Goal: Task Accomplishment & Management: Use online tool/utility

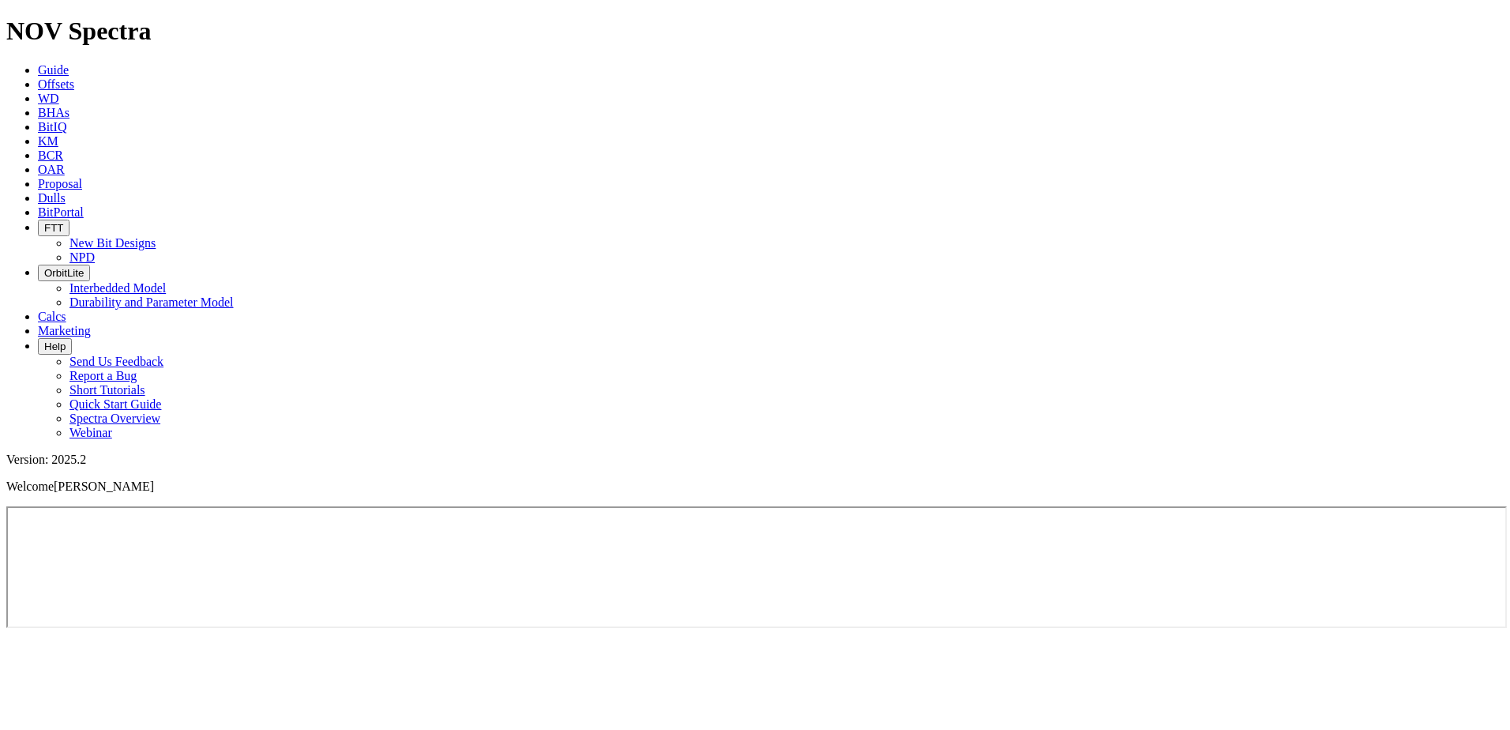
click at [74, 77] on span "Offsets" at bounding box center [56, 83] width 36 height 13
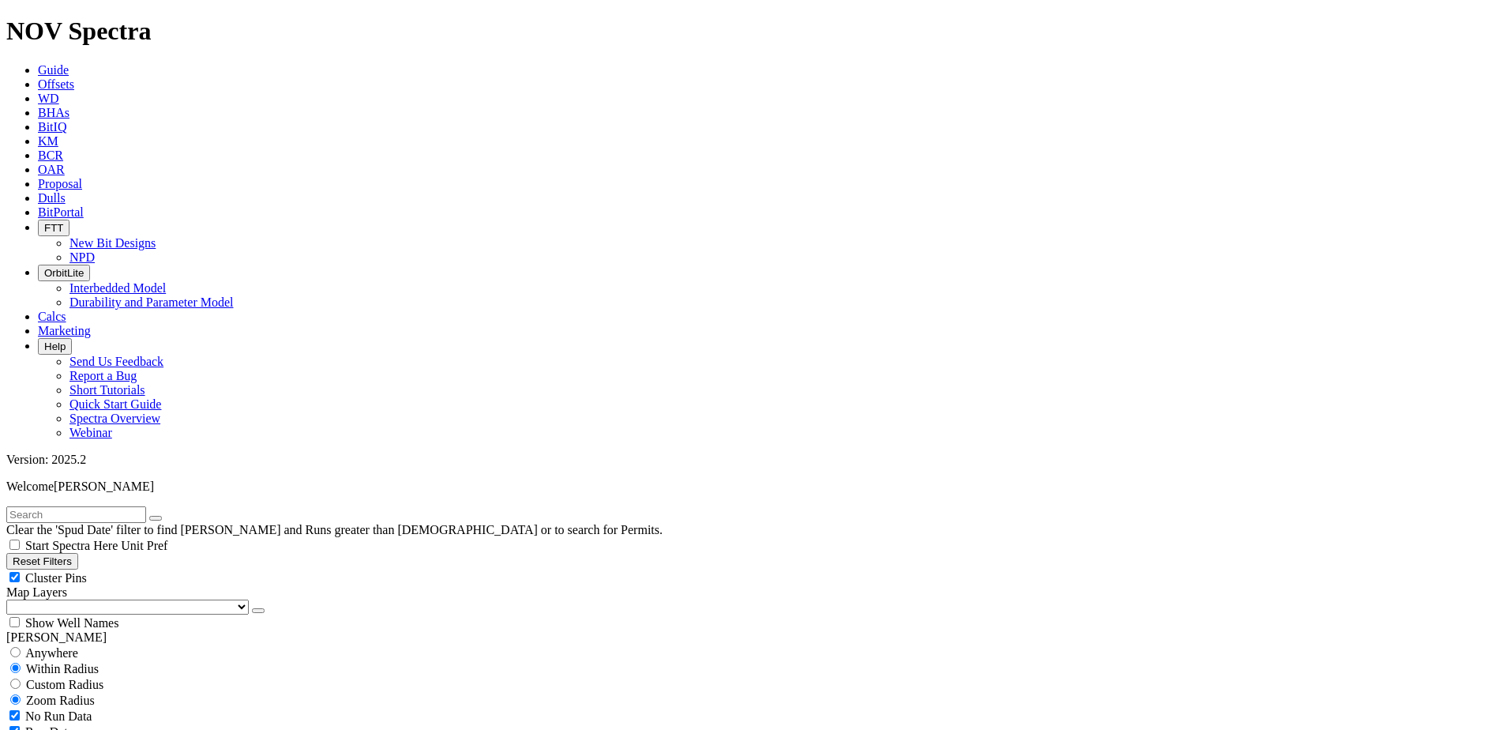
scroll to position [632, 0]
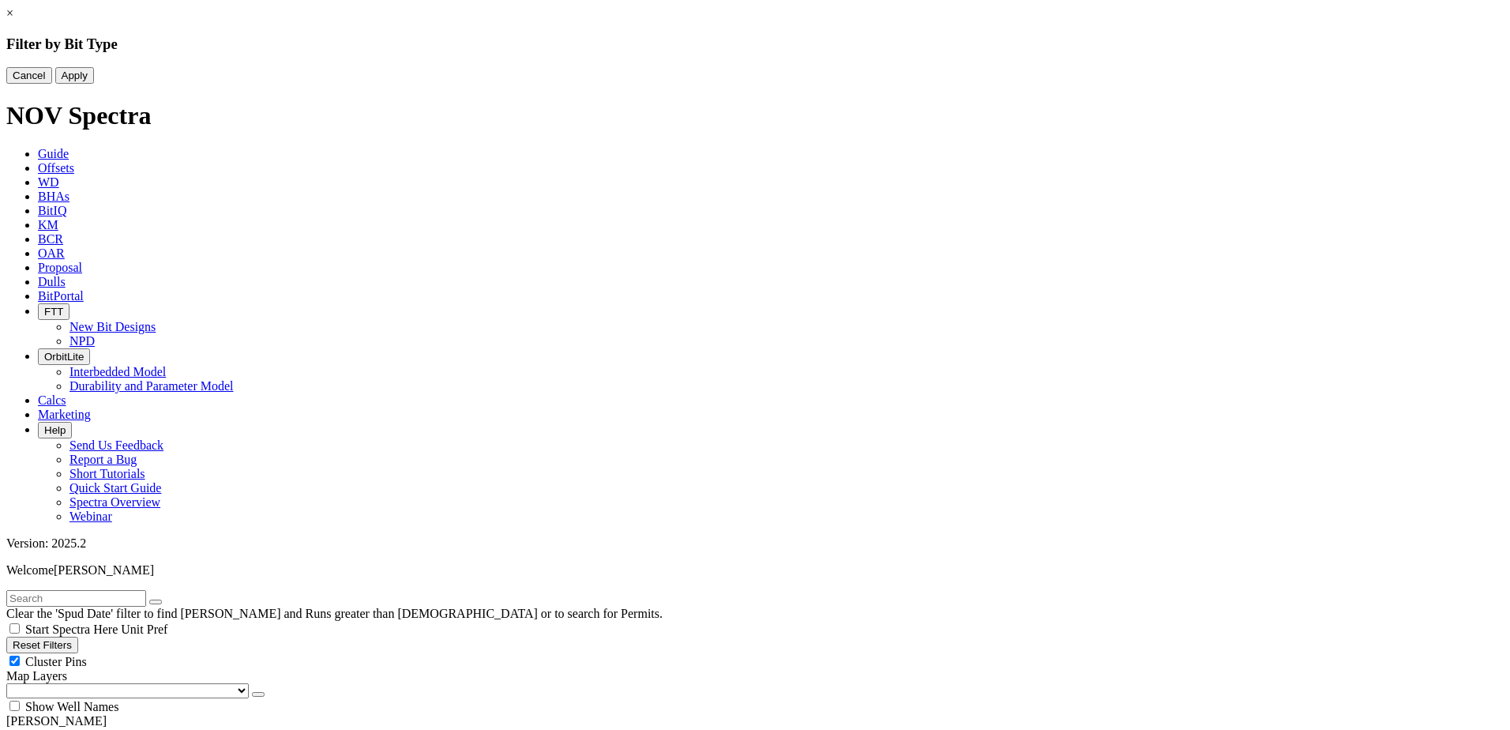
click at [52, 84] on button "Cancel" at bounding box center [29, 75] width 46 height 17
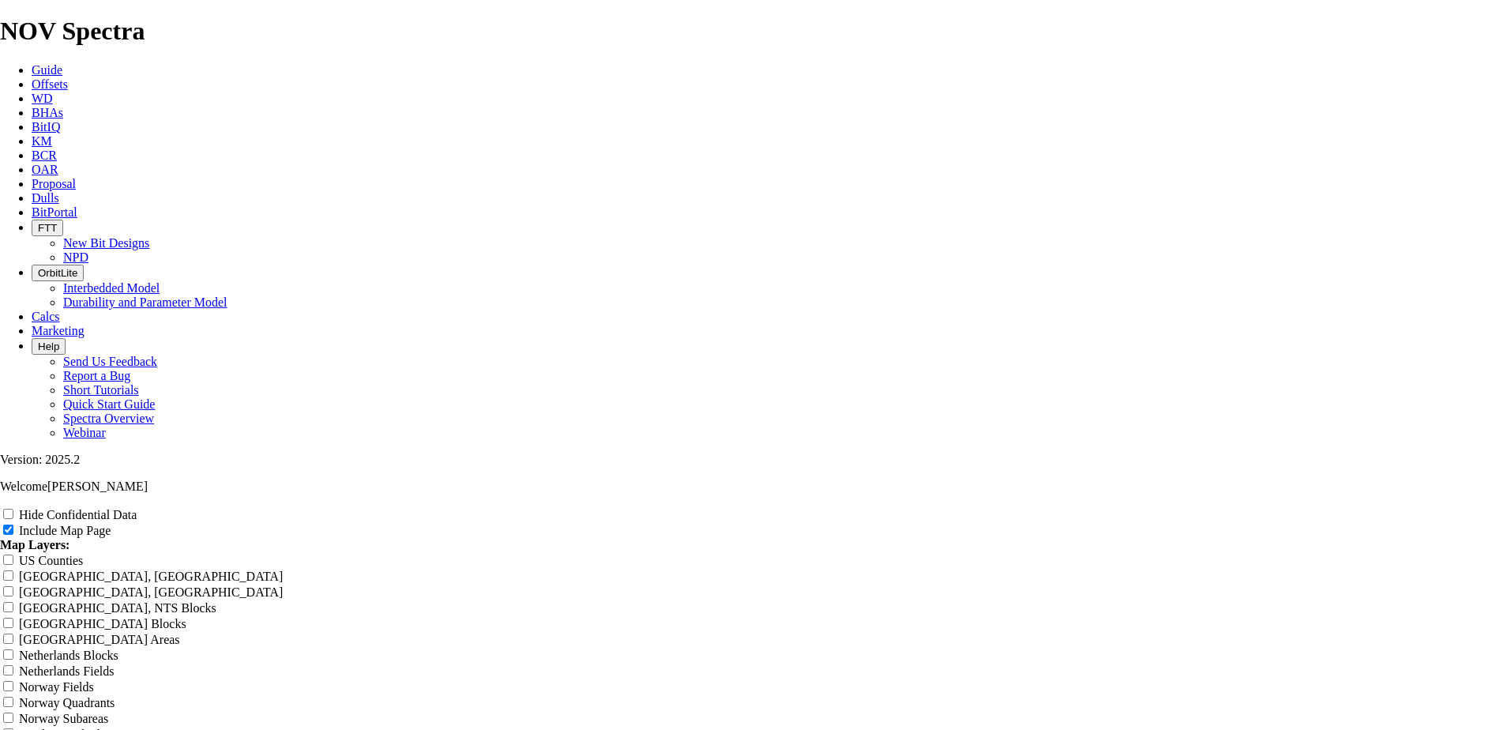
scroll to position [1685, 0]
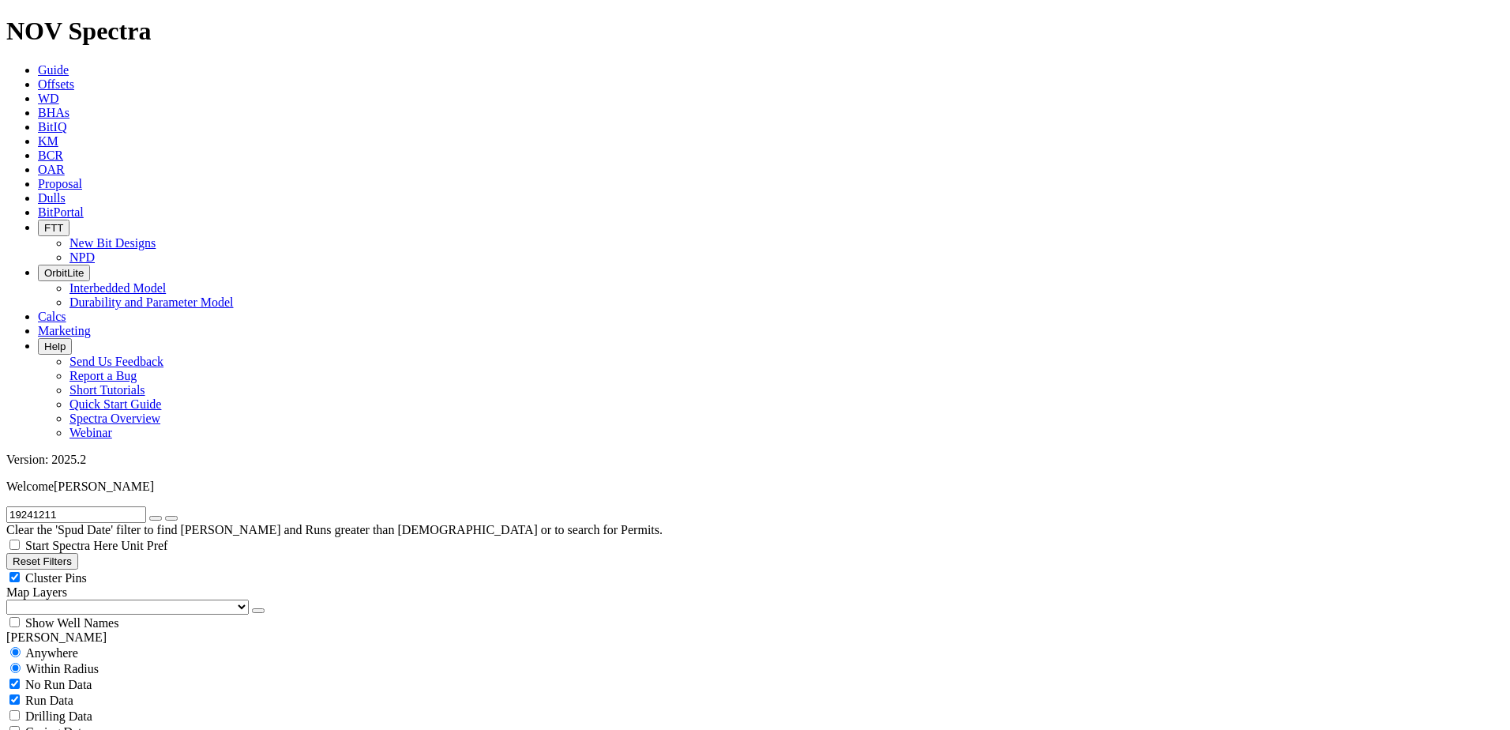
radio input "false"
radio input "true"
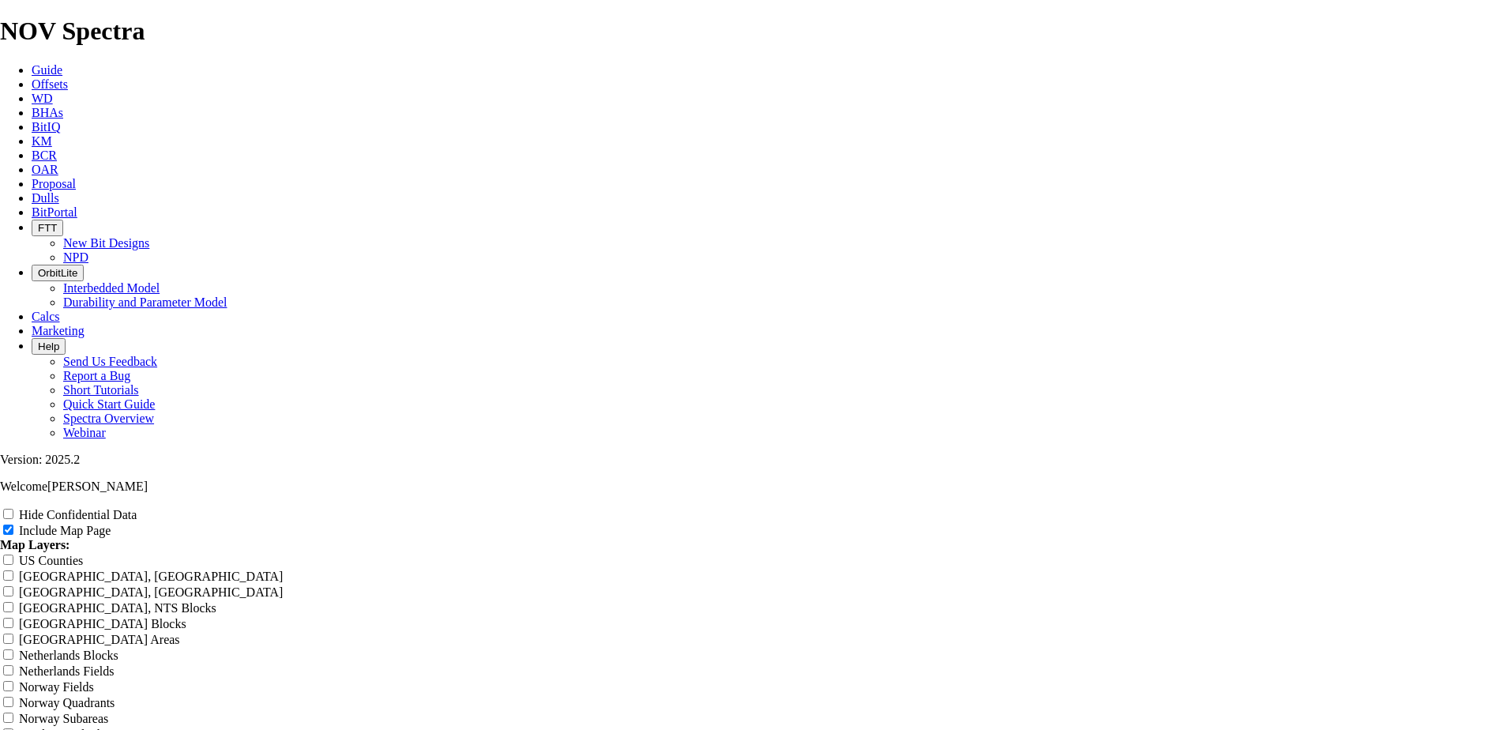
scroll to position [2211, 0]
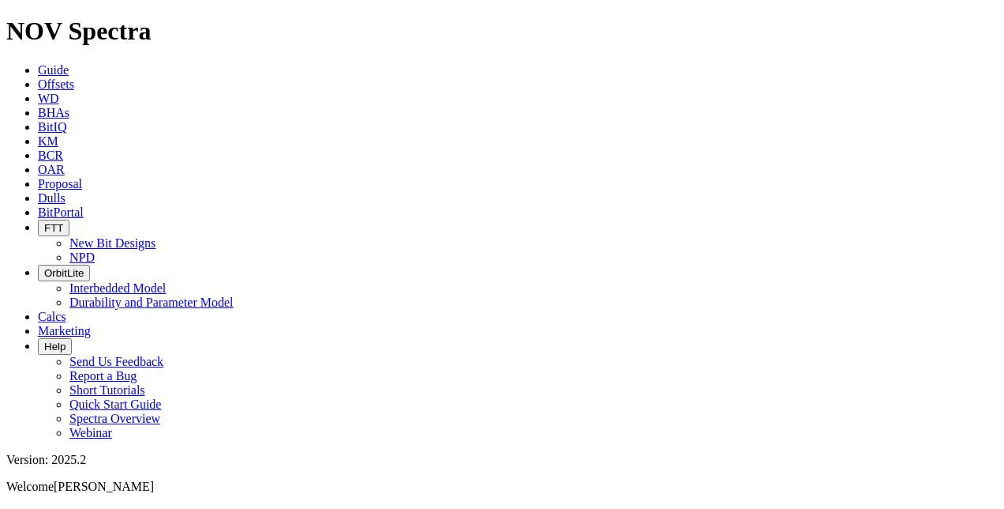
scroll to position [237, 0]
